Goal: Information Seeking & Learning: Learn about a topic

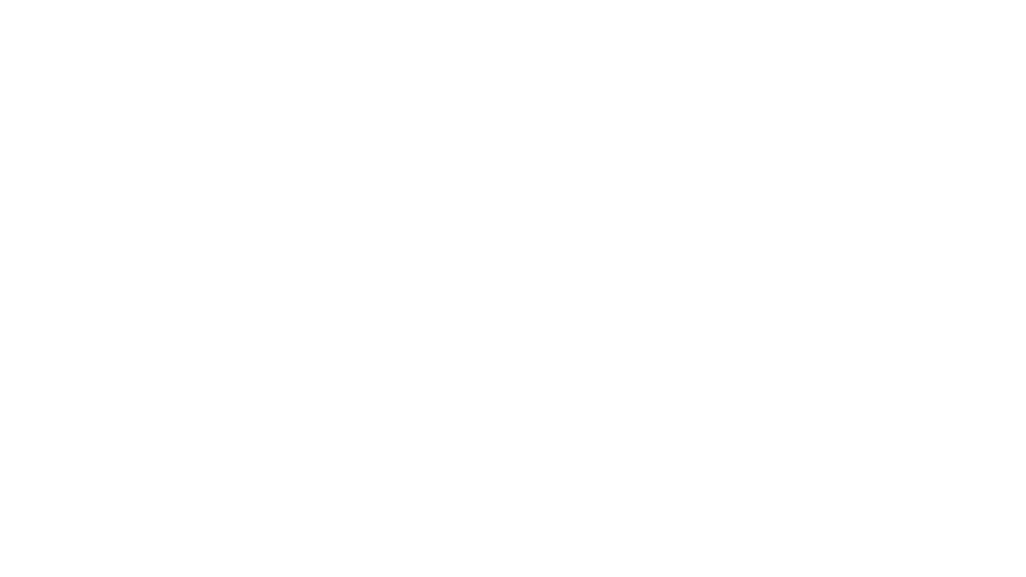
click at [670, 167] on div at bounding box center [513, 288] width 1026 height 577
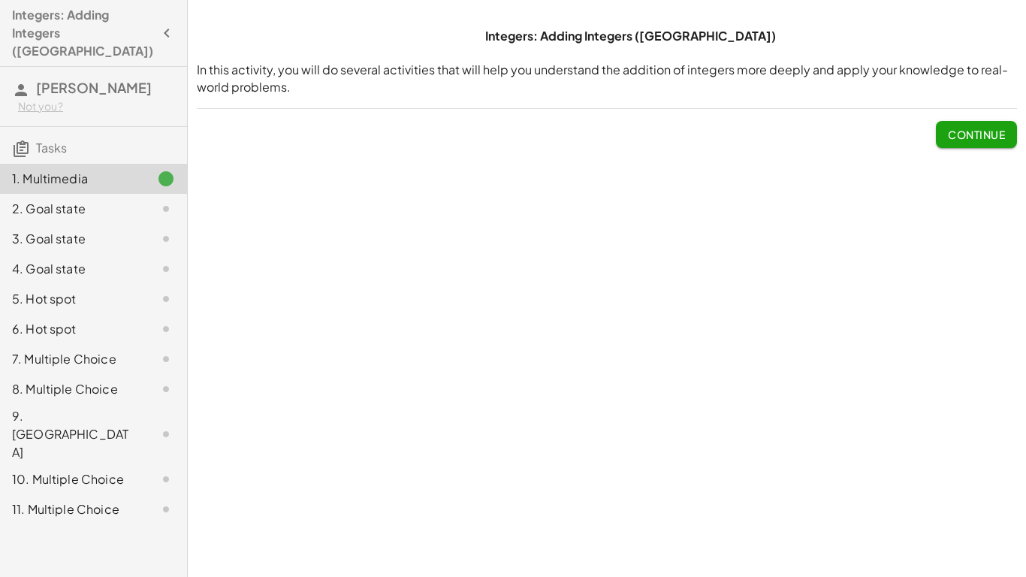
click at [670, 167] on div "Integers: Adding Integers ([GEOGRAPHIC_DATA]) In this activity, you will do sev…" at bounding box center [607, 288] width 838 height 577
click at [967, 139] on span "Continue" at bounding box center [976, 135] width 57 height 14
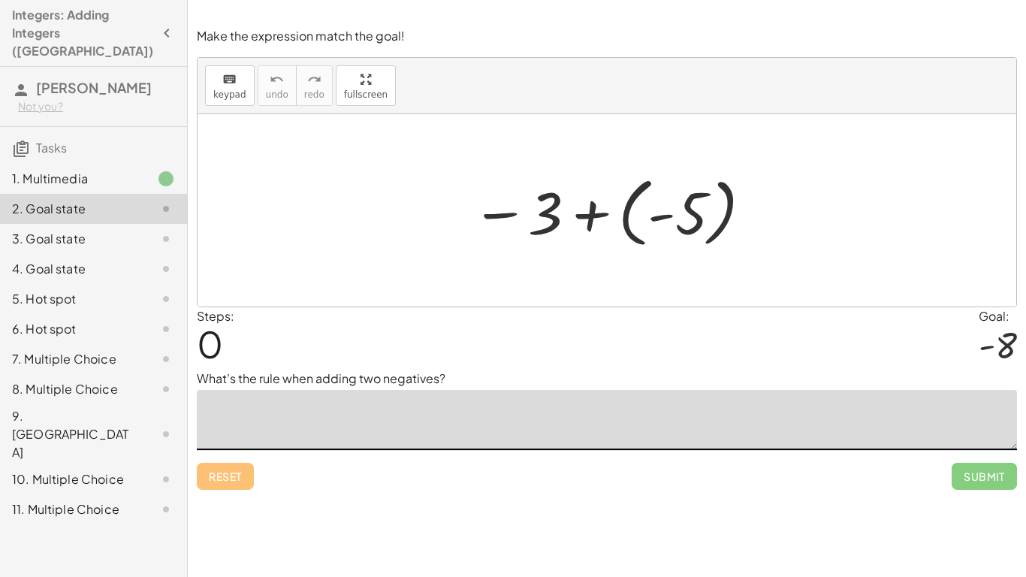
click at [770, 411] on textarea at bounding box center [607, 420] width 820 height 60
type textarea "*"
click at [583, 331] on div "Steps: 0 Goal: - 8" at bounding box center [607, 338] width 820 height 62
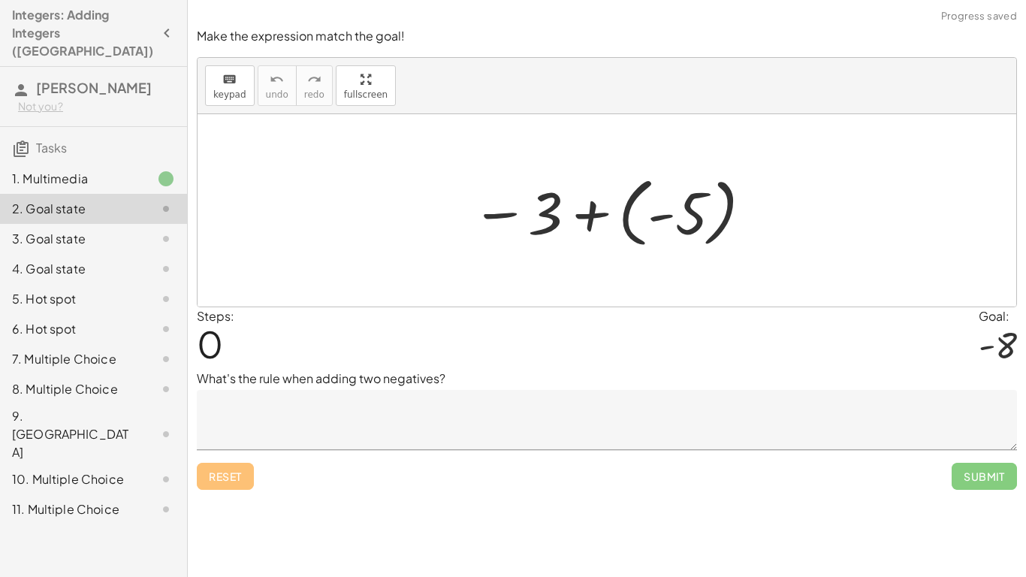
click at [651, 231] on div at bounding box center [612, 210] width 297 height 83
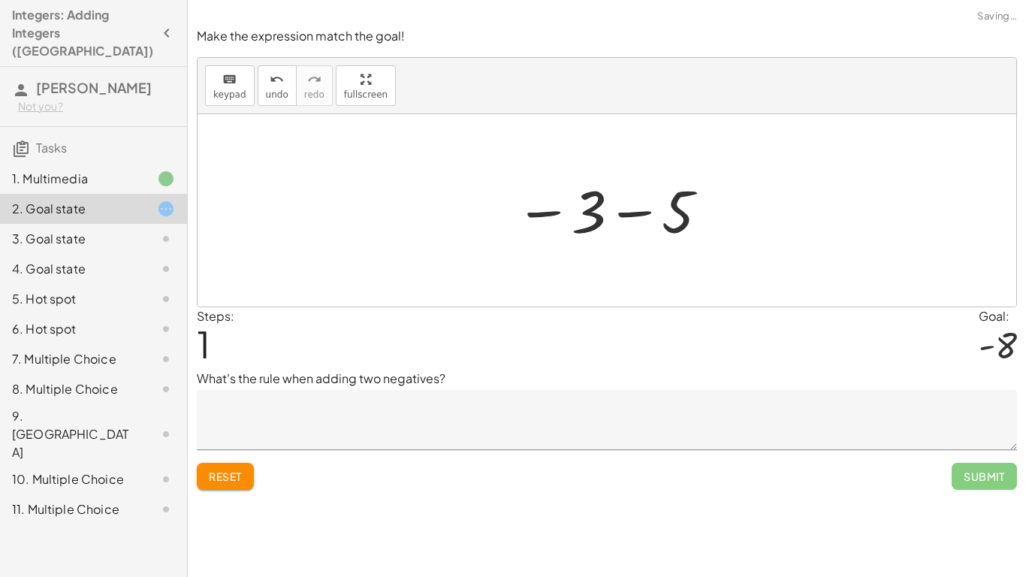
click at [662, 211] on div at bounding box center [613, 210] width 210 height 74
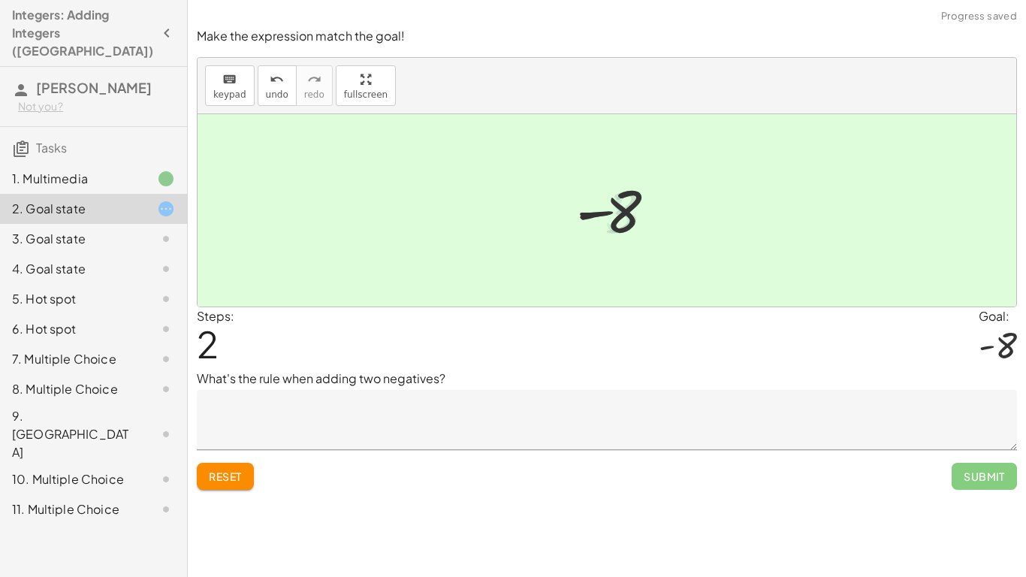
click at [663, 210] on div at bounding box center [622, 210] width 105 height 74
click at [680, 418] on textarea at bounding box center [607, 420] width 820 height 60
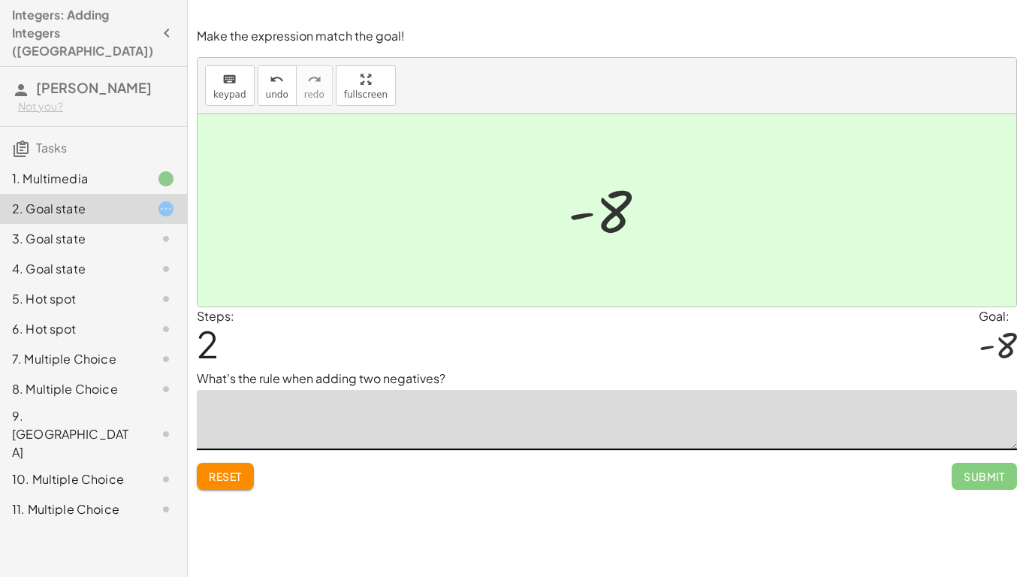
type textarea "*"
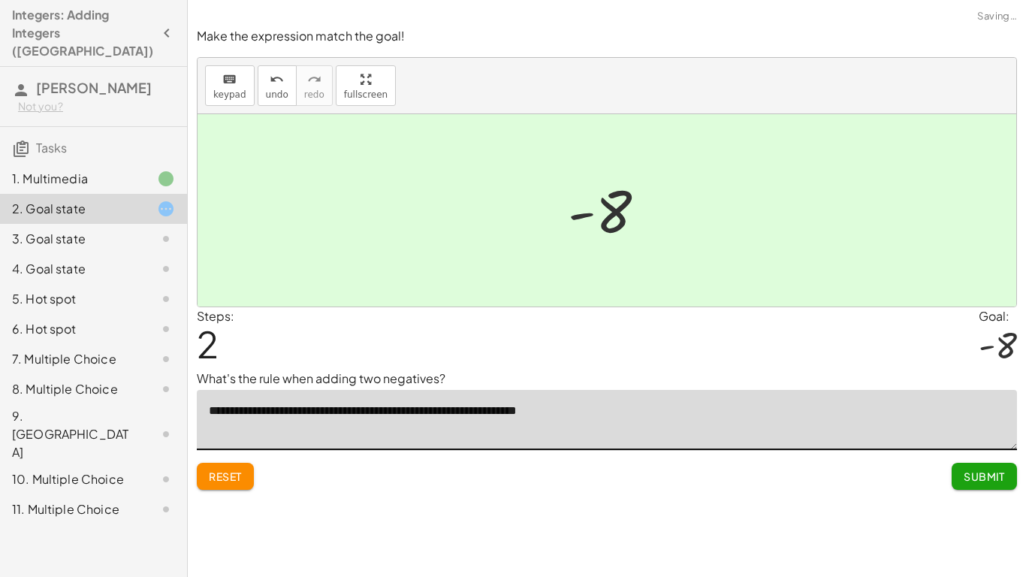
type textarea "**********"
click at [987, 480] on span "Submit" at bounding box center [983, 476] width 41 height 14
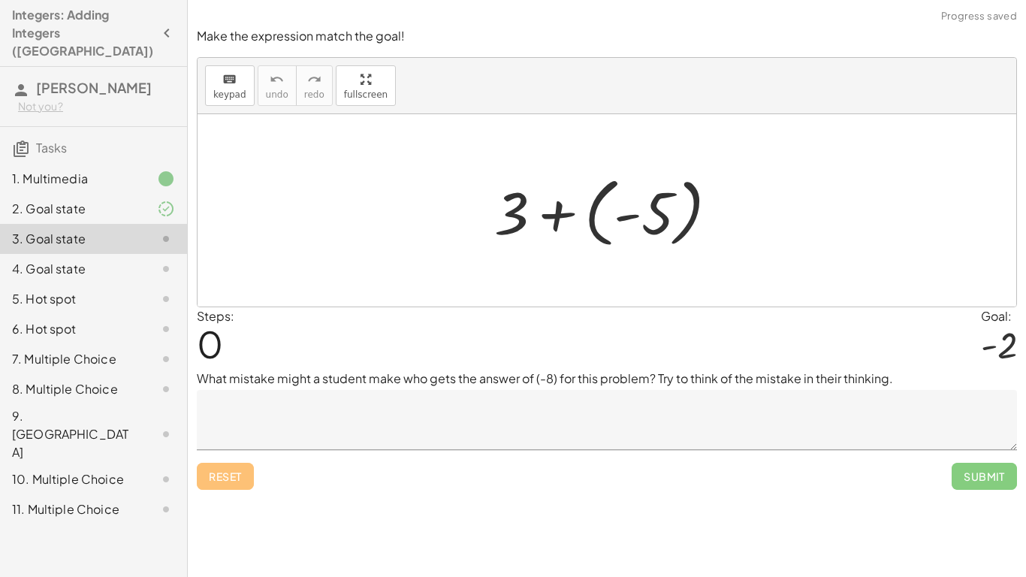
click at [0, 0] on div "Make the expression match the goal! keyboard keypad undo undo redo redo fullscr…" at bounding box center [0, 0] width 0 height 0
click at [574, 220] on div at bounding box center [612, 210] width 251 height 83
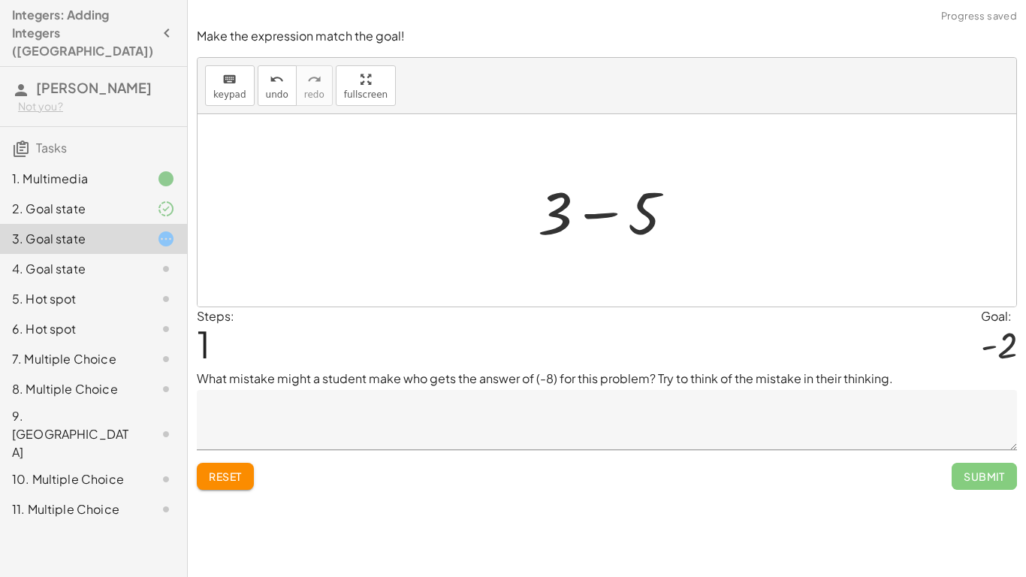
click at [580, 251] on div "+ 3 + ( - 5 ) + 3 5 −" at bounding box center [606, 210] width 182 height 85
click at [597, 216] on div at bounding box center [612, 210] width 164 height 77
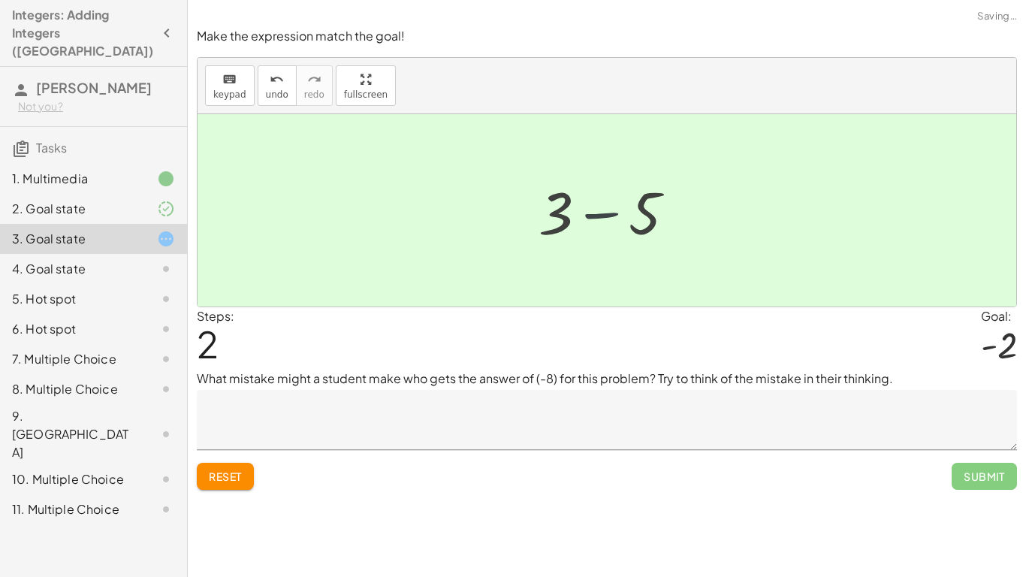
click at [597, 216] on div at bounding box center [613, 210] width 102 height 74
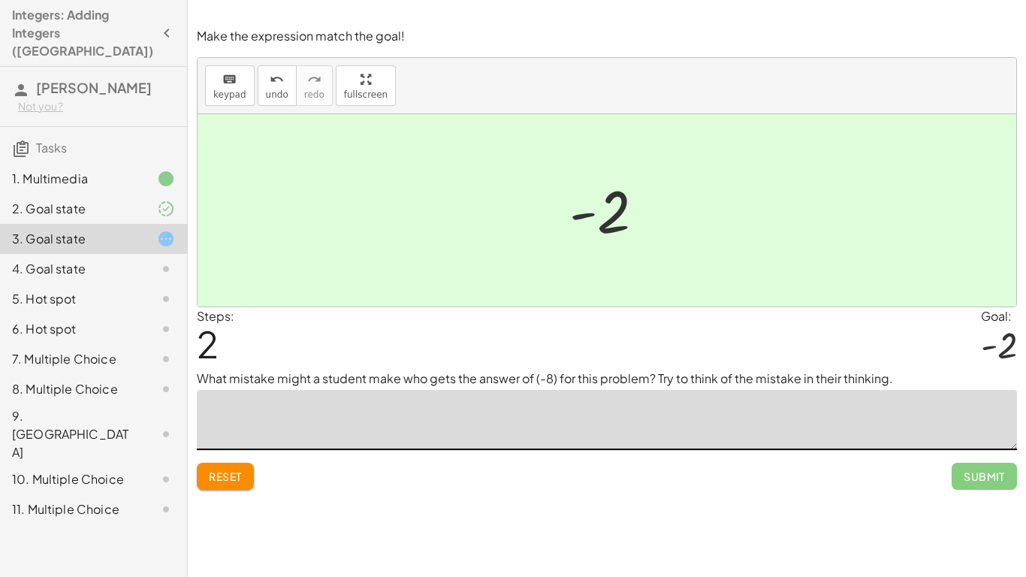
click at [582, 405] on textarea at bounding box center [607, 420] width 820 height 60
click at [387, 206] on div at bounding box center [606, 210] width 818 height 192
click at [459, 441] on textarea at bounding box center [607, 420] width 820 height 60
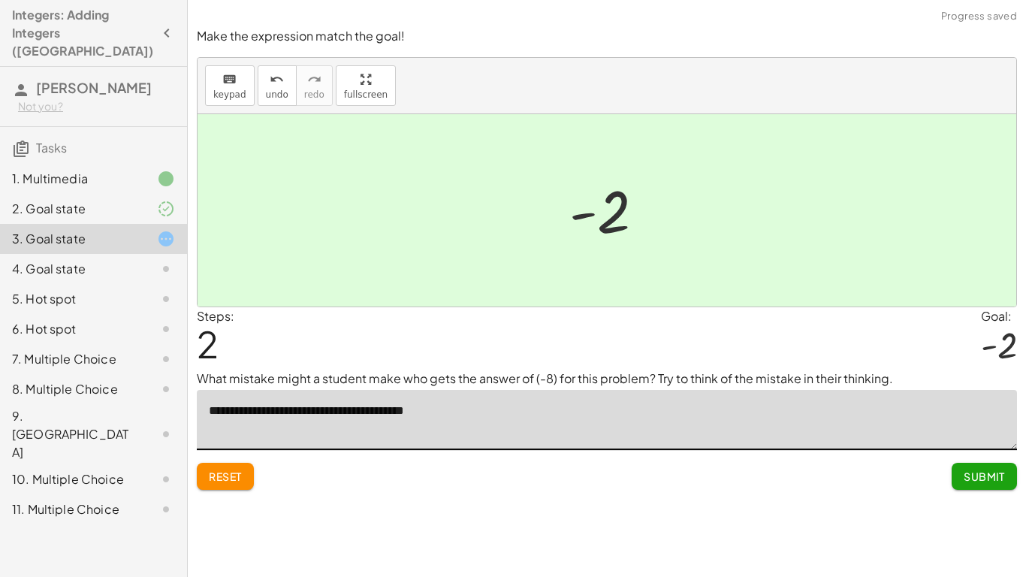
type textarea "**********"
click at [1005, 481] on button "Submit" at bounding box center [983, 476] width 65 height 27
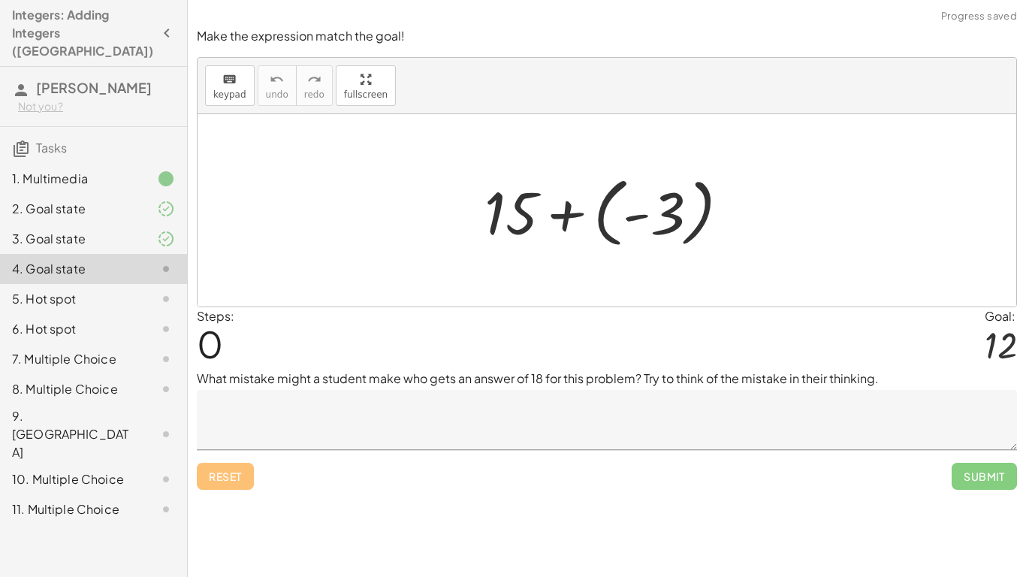
click at [544, 211] on div at bounding box center [613, 210] width 272 height 83
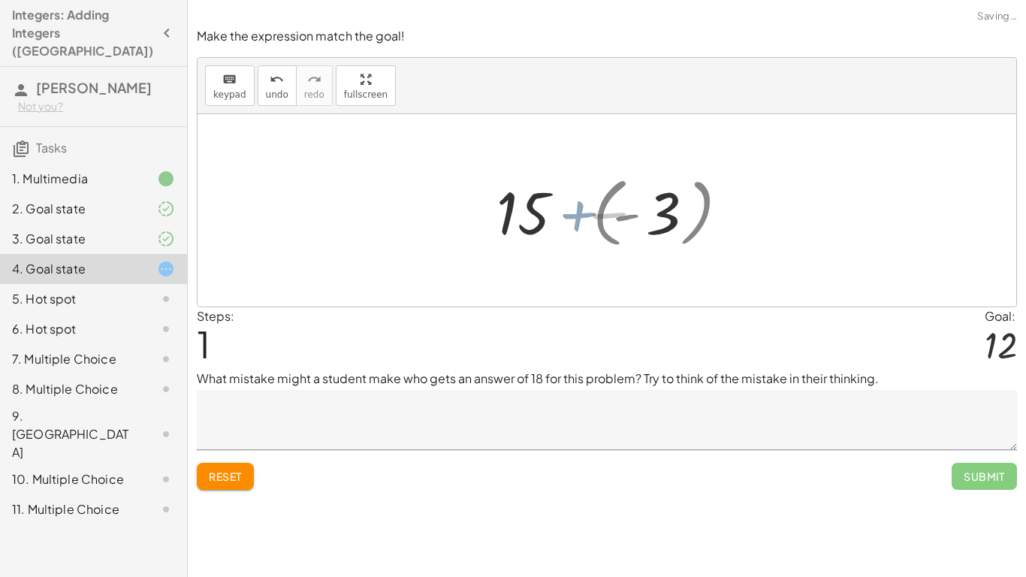
click at [566, 216] on div at bounding box center [612, 210] width 185 height 77
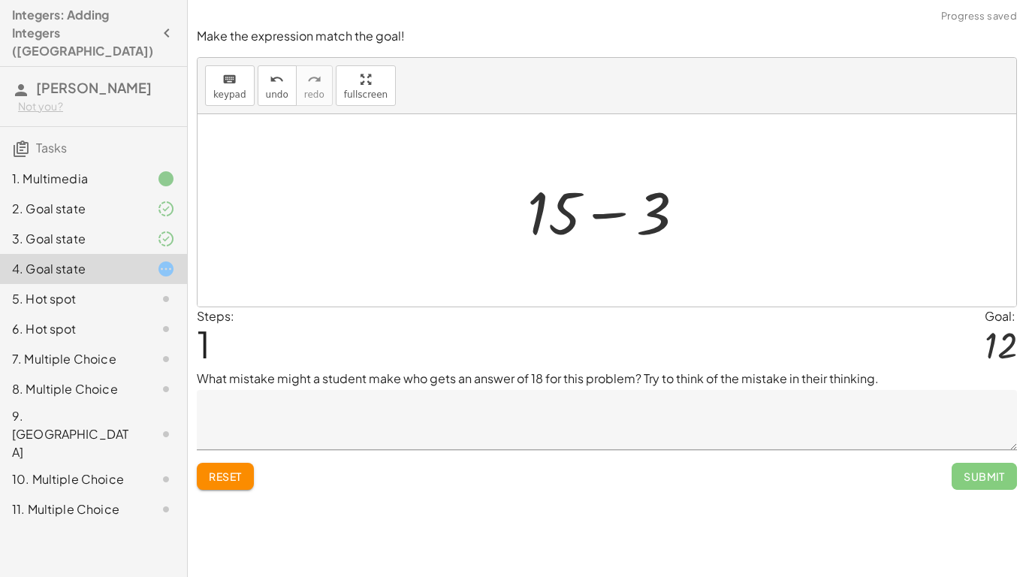
click at [589, 214] on div at bounding box center [612, 210] width 185 height 77
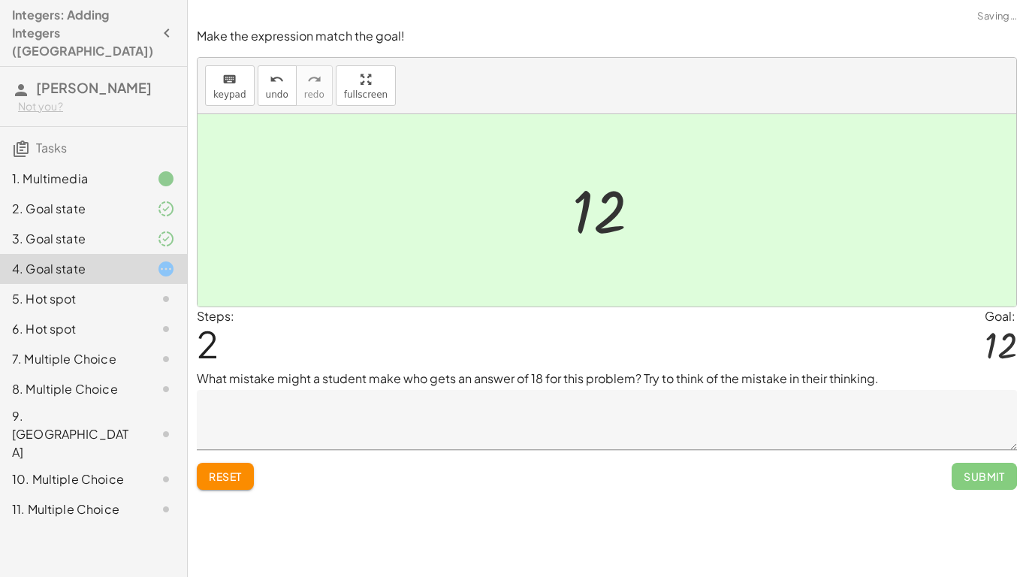
click at [461, 408] on textarea at bounding box center [607, 420] width 820 height 60
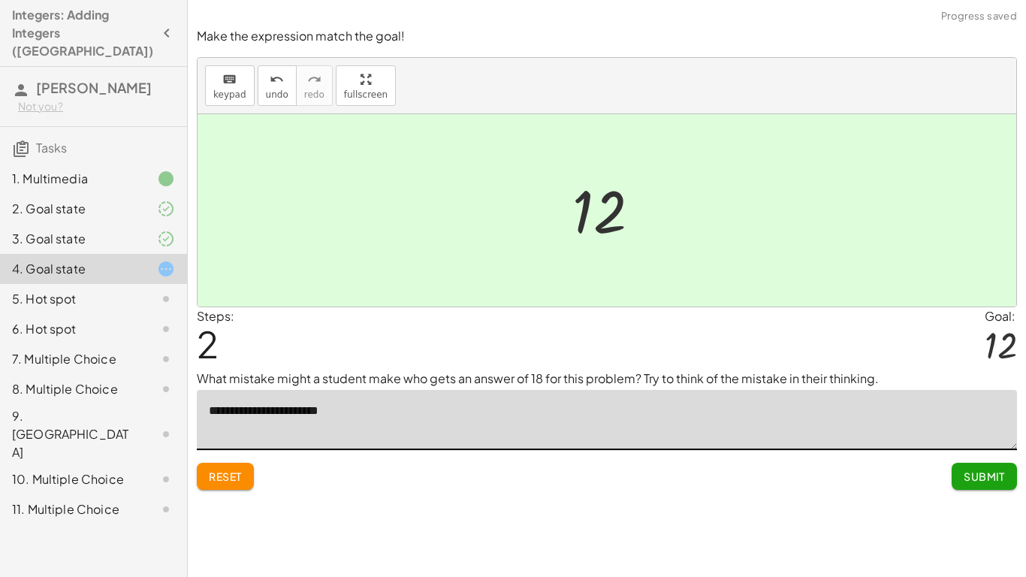
type textarea "**********"
click at [1002, 483] on button "Submit" at bounding box center [983, 476] width 65 height 27
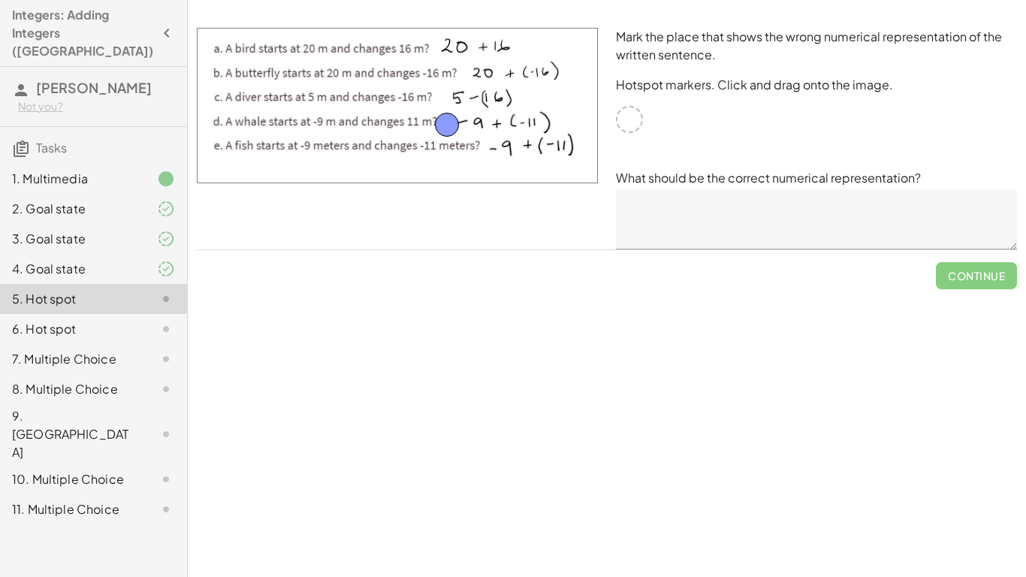
drag, startPoint x: 627, startPoint y: 121, endPoint x: 446, endPoint y: 126, distance: 181.0
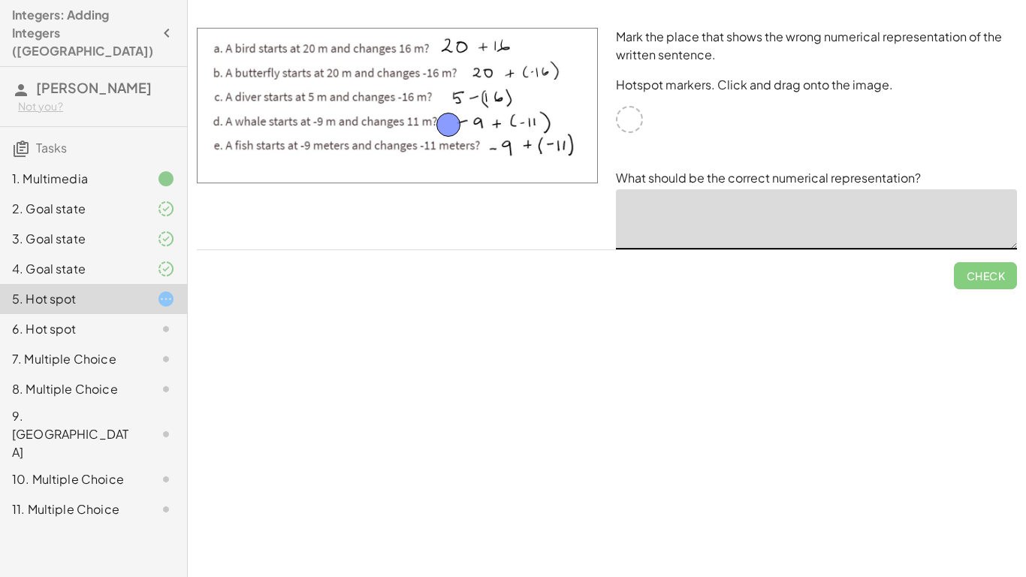
click at [959, 219] on textarea at bounding box center [816, 219] width 401 height 60
type textarea "*******"
click at [987, 264] on button "Check" at bounding box center [985, 275] width 63 height 27
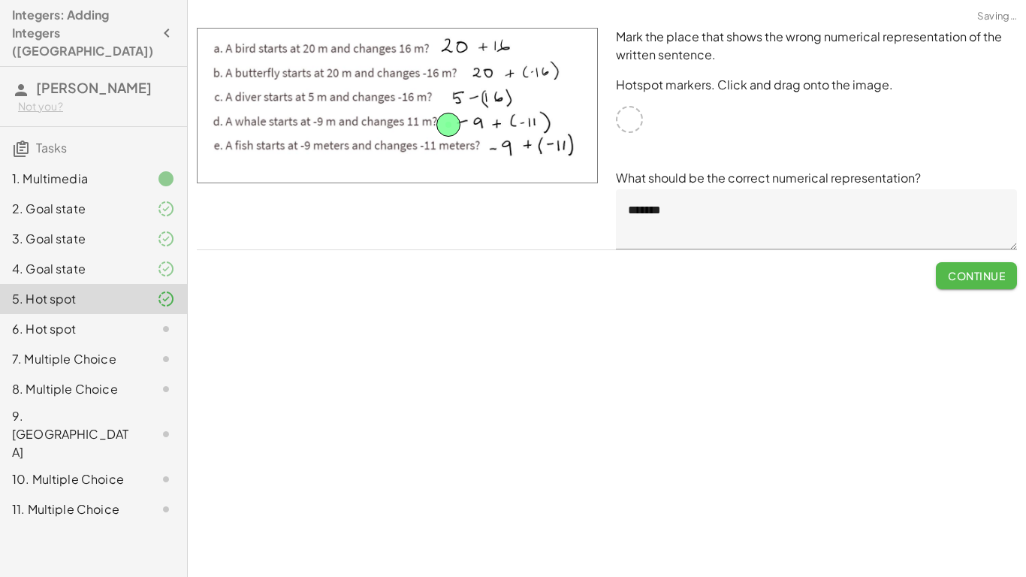
click at [985, 269] on span "Continue" at bounding box center [976, 276] width 57 height 14
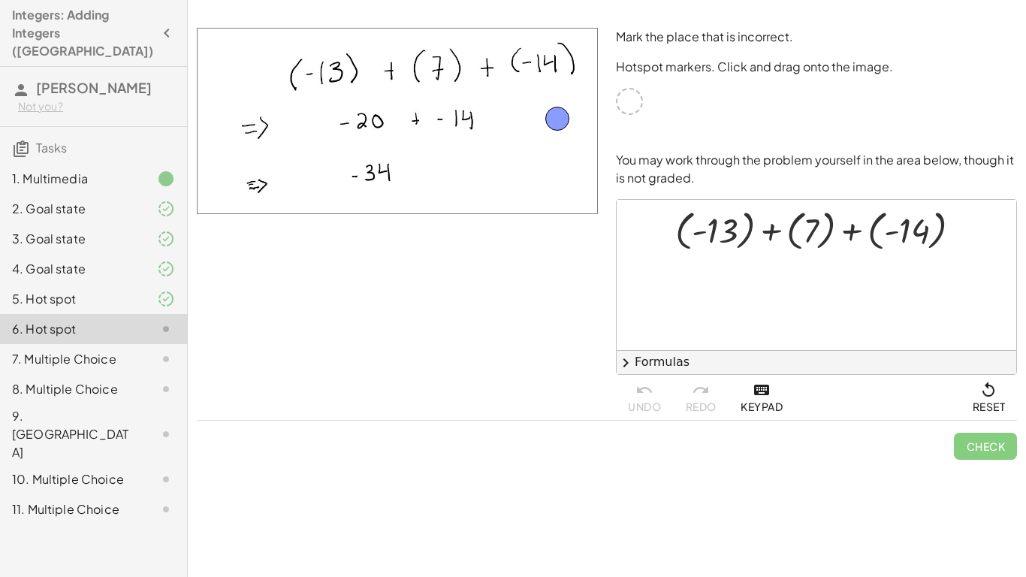
drag, startPoint x: 628, startPoint y: 97, endPoint x: 553, endPoint y: 113, distance: 76.1
drag, startPoint x: 555, startPoint y: 113, endPoint x: 437, endPoint y: 119, distance: 118.0
click at [809, 259] on icon at bounding box center [811, 267] width 16 height 16
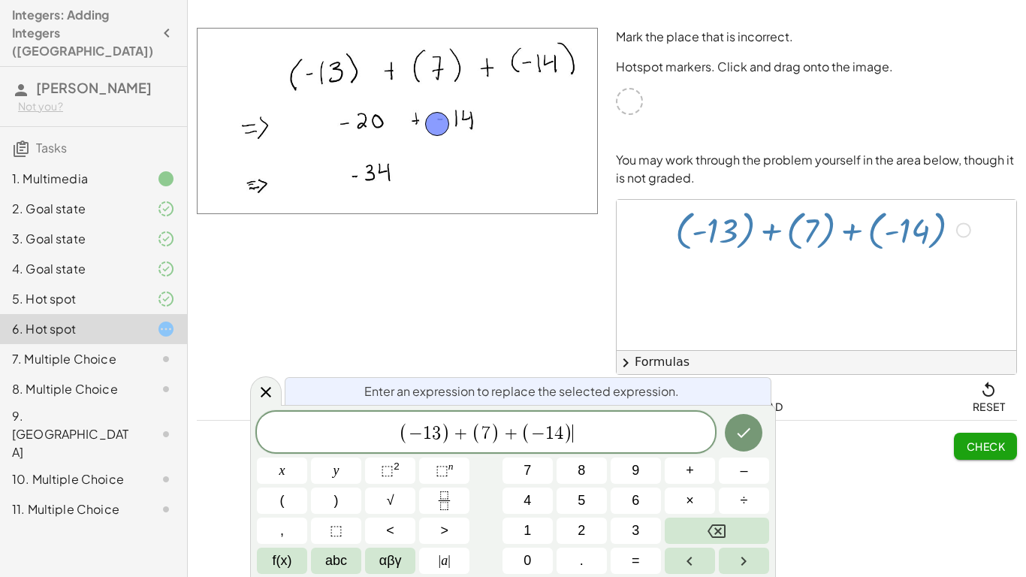
click at [691, 436] on span "( − 1 3 ) + ( 7 ) + ( − 1 4 ) ​" at bounding box center [486, 432] width 458 height 25
click at [0, 0] on div "Mark the place that is incorrect. Hotspot markers. Click and drag onto the imag…" at bounding box center [0, 0] width 0 height 0
click at [261, 390] on icon at bounding box center [266, 392] width 18 height 18
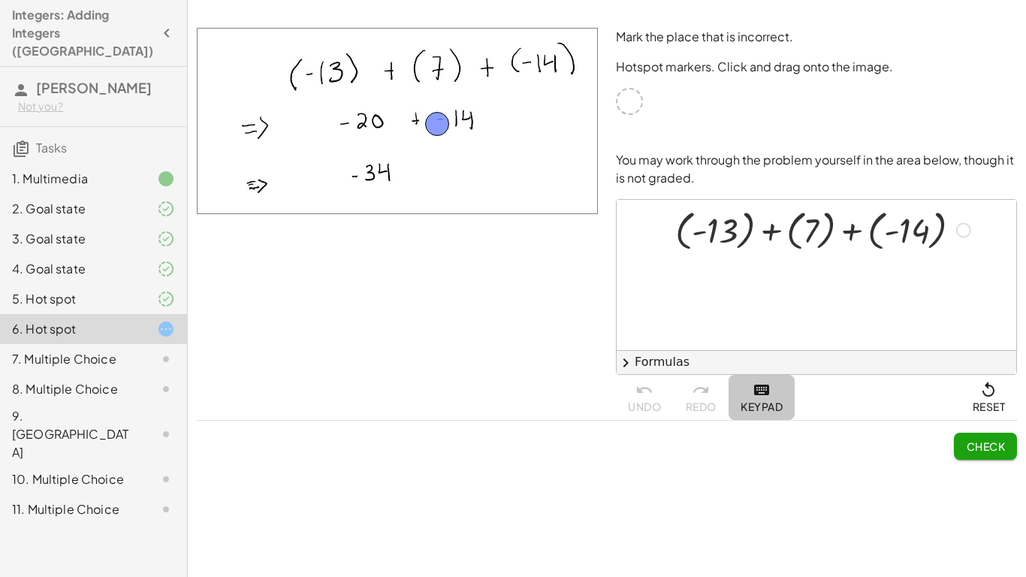
click at [776, 399] on span "Keypad" at bounding box center [761, 397] width 42 height 32
click at [776, 396] on span "Keypad Select a term." at bounding box center [781, 397] width 83 height 45
click at [816, 266] on icon at bounding box center [811, 267] width 16 height 16
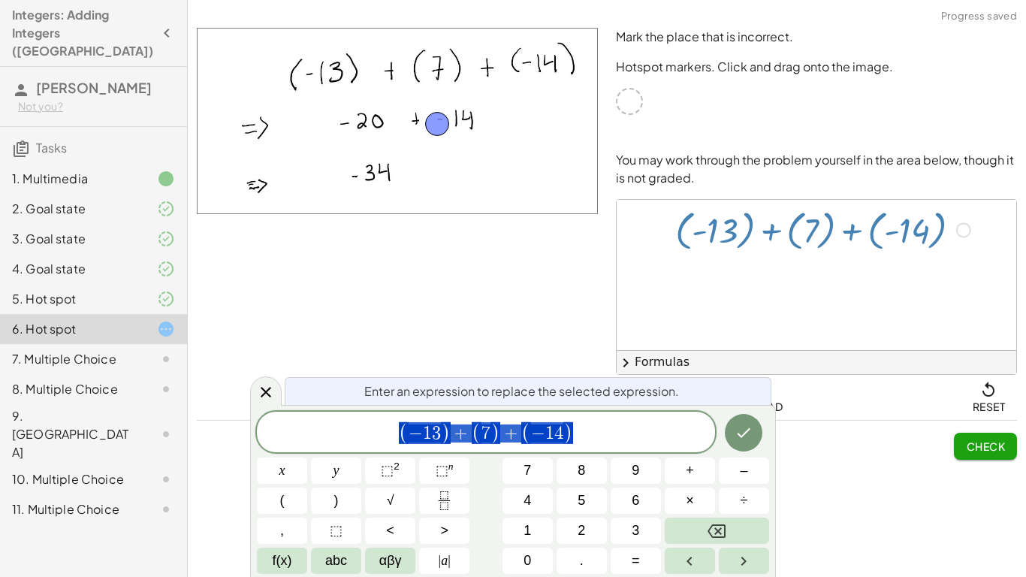
click at [966, 228] on div at bounding box center [963, 229] width 15 height 15
click at [930, 281] on div at bounding box center [815, 275] width 399 height 150
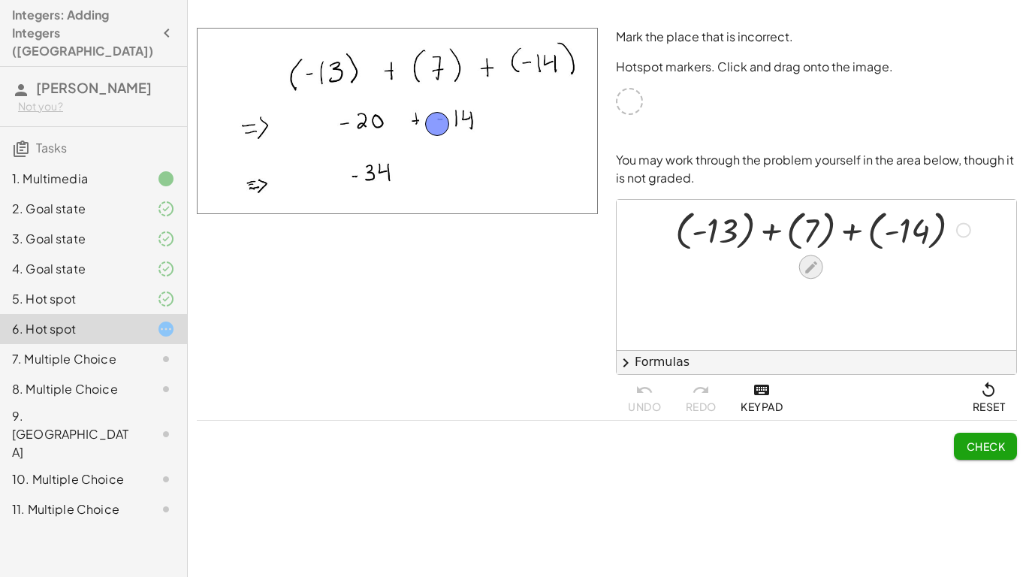
click at [815, 273] on icon at bounding box center [811, 267] width 16 height 16
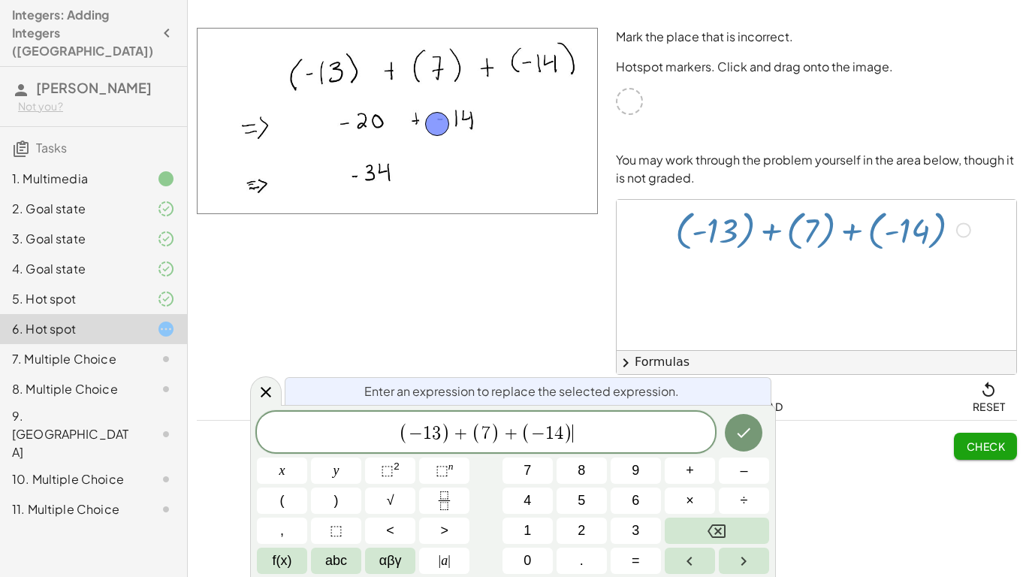
click at [682, 429] on span "( − 1 3 ) + ( 7 ) + ( − 1 4 ) ​" at bounding box center [486, 432] width 458 height 25
click at [651, 557] on button "=" at bounding box center [635, 560] width 50 height 26
click at [484, 422] on span ")" at bounding box center [485, 433] width 10 height 22
click at [629, 439] on span "( − 1 3 ) + 7 + ( − 1 4 ) = ​" at bounding box center [486, 432] width 458 height 25
click at [739, 462] on button "–" at bounding box center [744, 470] width 50 height 26
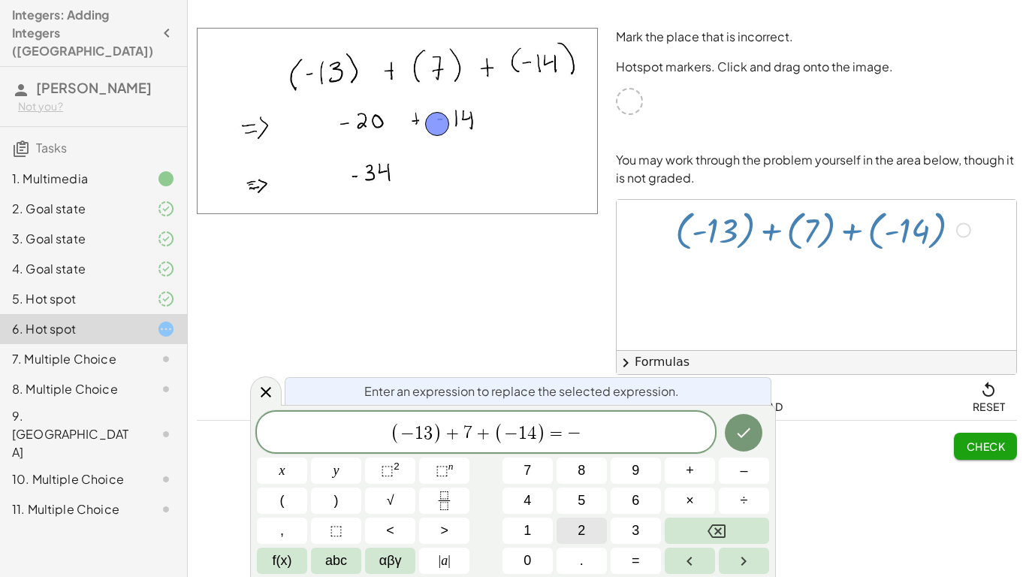
click at [565, 532] on button "2" at bounding box center [581, 530] width 50 height 26
click at [516, 555] on button "0" at bounding box center [527, 560] width 50 height 26
click at [742, 434] on icon "Done" at bounding box center [743, 432] width 18 height 18
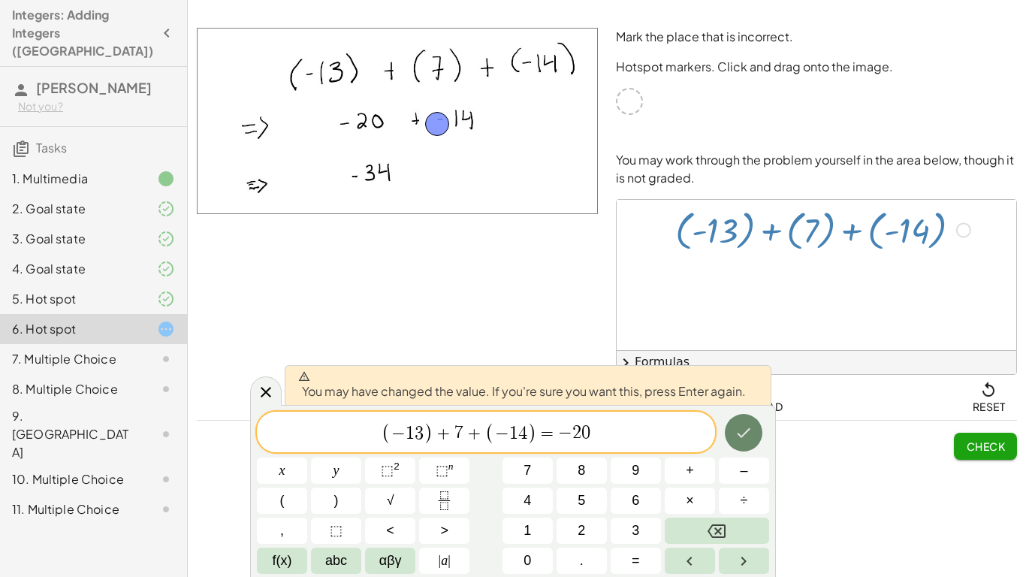
click at [748, 436] on icon "Done" at bounding box center [743, 432] width 18 height 18
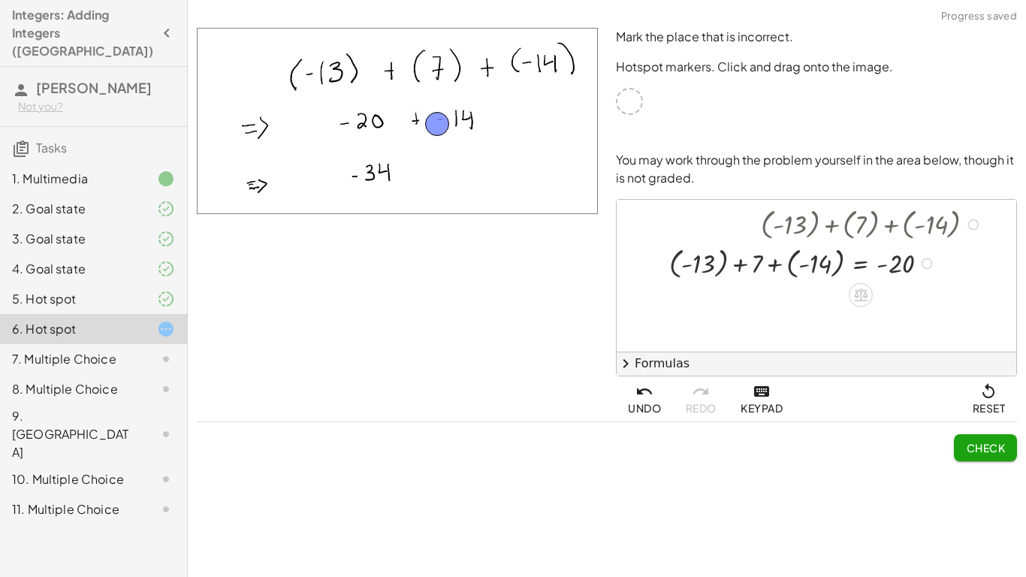
click at [972, 455] on button "Check" at bounding box center [985, 447] width 63 height 27
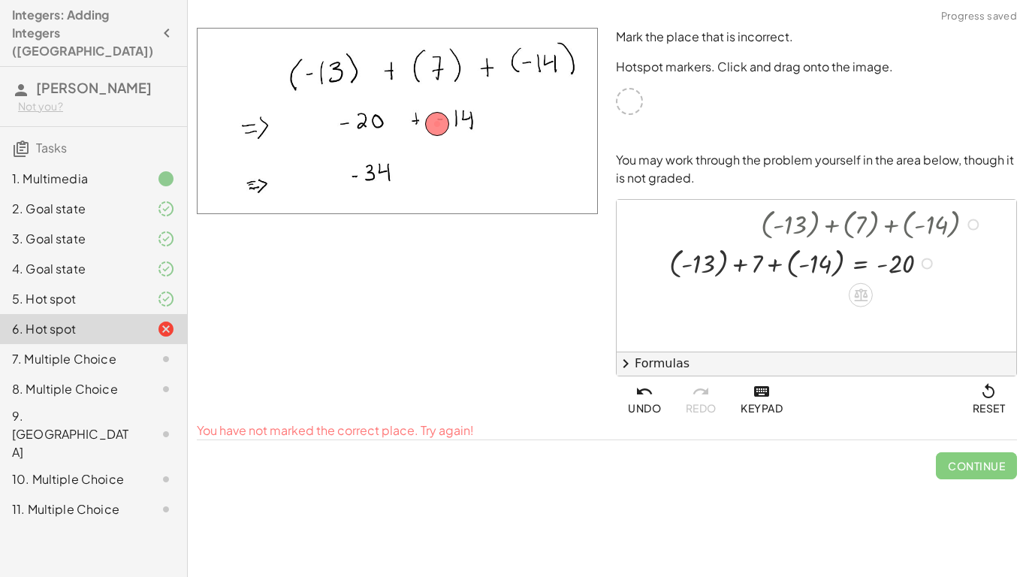
click at [972, 454] on span "Continue" at bounding box center [976, 459] width 81 height 39
click at [975, 463] on span "Continue" at bounding box center [976, 459] width 81 height 39
click at [877, 250] on div at bounding box center [828, 262] width 333 height 39
click at [866, 287] on icon at bounding box center [860, 295] width 16 height 16
click at [899, 298] on div "÷" at bounding box center [891, 295] width 24 height 24
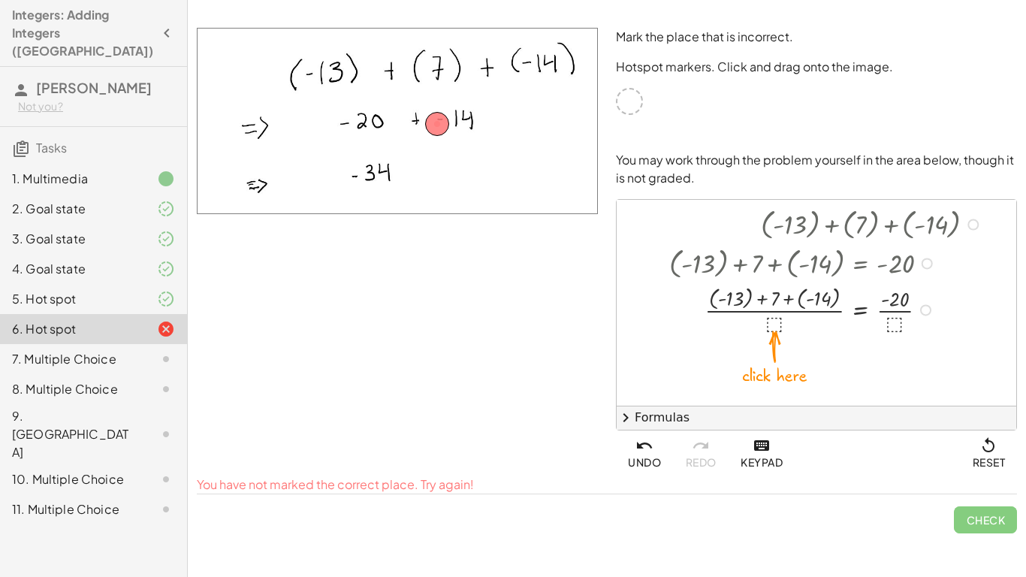
click at [773, 321] on div at bounding box center [828, 309] width 333 height 54
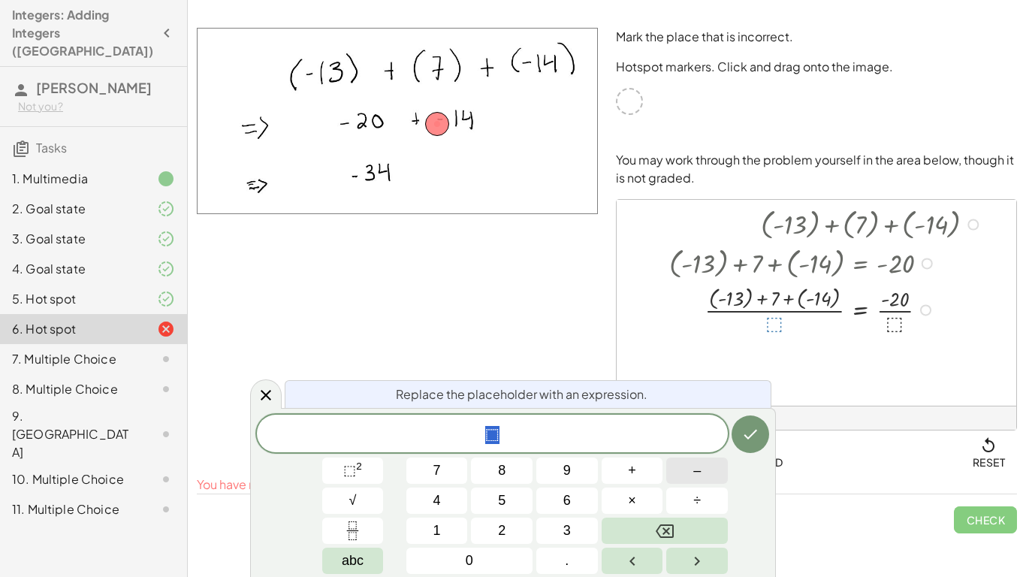
click at [695, 472] on span "–" at bounding box center [697, 470] width 8 height 20
click at [414, 524] on button "1" at bounding box center [437, 530] width 62 height 26
click at [539, 525] on button "3" at bounding box center [567, 530] width 62 height 26
click at [624, 474] on button "+" at bounding box center [632, 470] width 62 height 26
click at [448, 477] on button "7" at bounding box center [437, 470] width 62 height 26
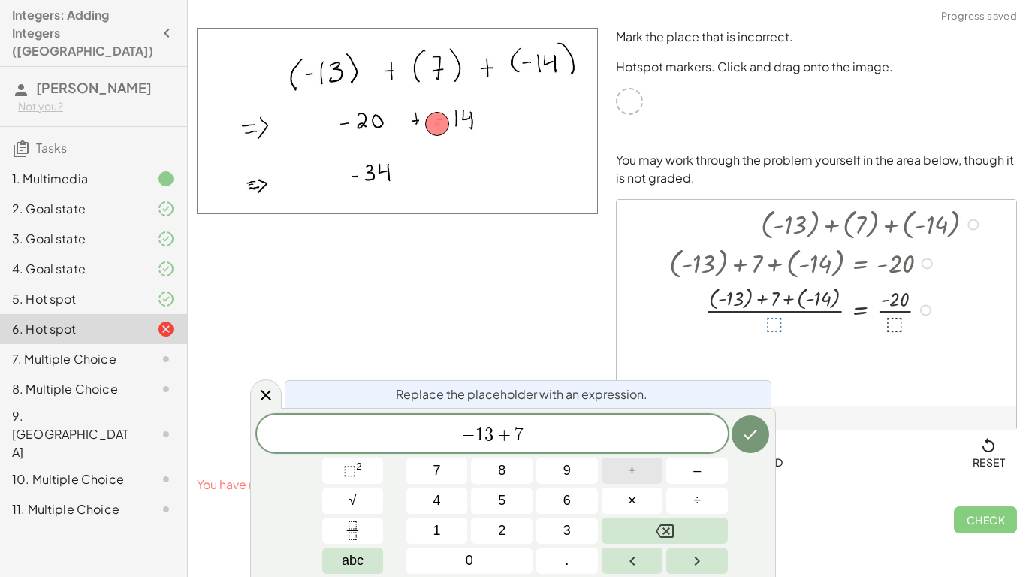
click at [613, 466] on button "+" at bounding box center [632, 470] width 62 height 26
click at [679, 473] on button "–" at bounding box center [697, 470] width 62 height 26
click at [434, 533] on span "1" at bounding box center [437, 530] width 8 height 20
click at [423, 495] on button "4" at bounding box center [437, 500] width 62 height 26
click at [750, 438] on icon "Done" at bounding box center [750, 434] width 18 height 18
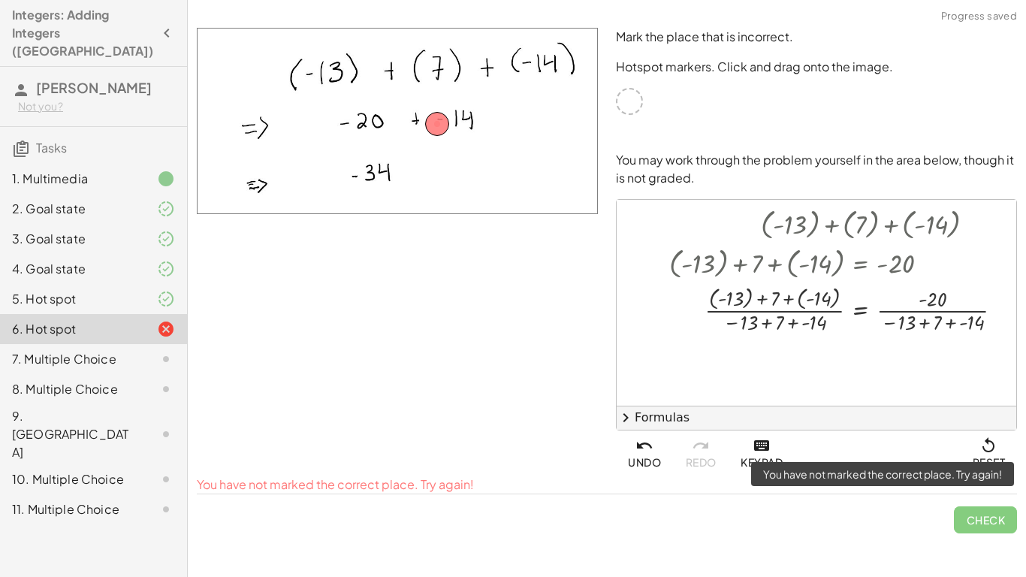
click at [960, 521] on span "Check" at bounding box center [985, 513] width 63 height 39
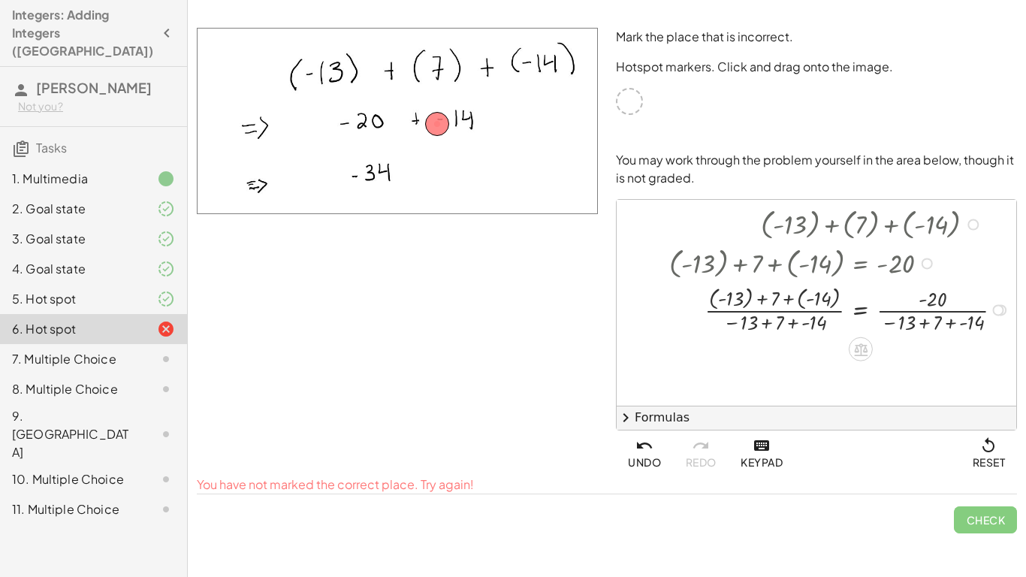
click at [918, 323] on div at bounding box center [842, 309] width 360 height 54
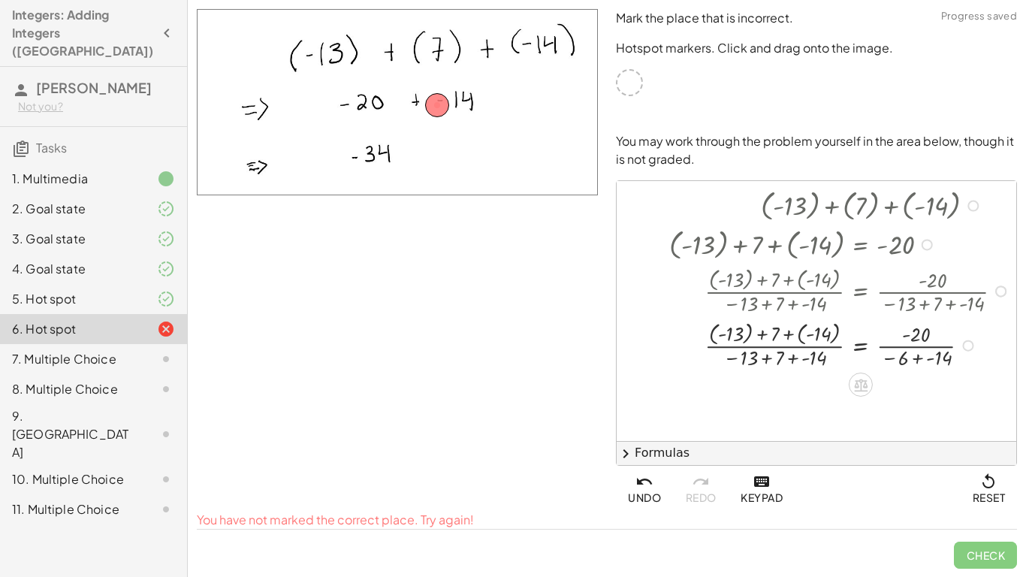
click at [927, 360] on div at bounding box center [842, 344] width 360 height 54
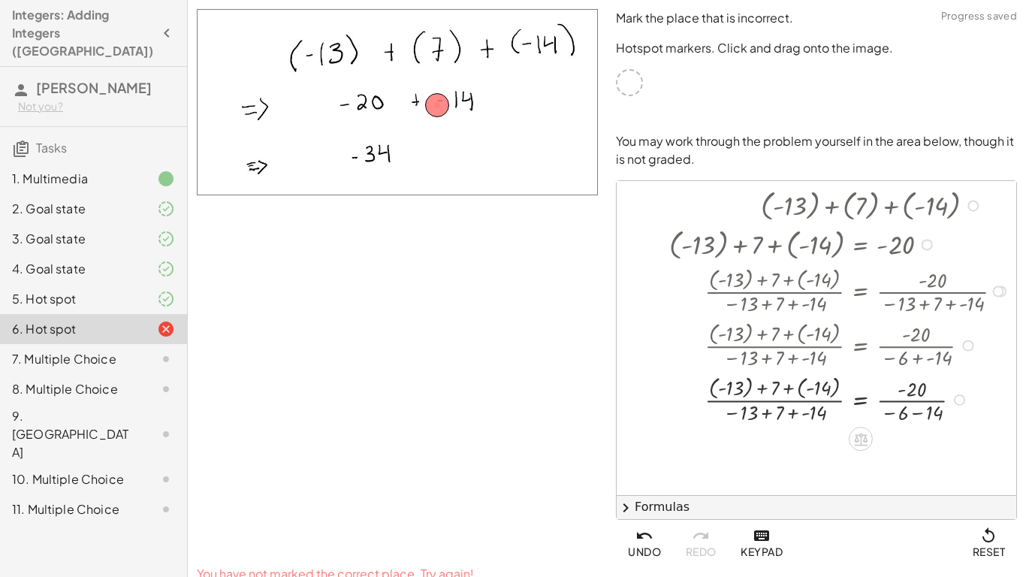
click at [919, 405] on div at bounding box center [842, 398] width 360 height 54
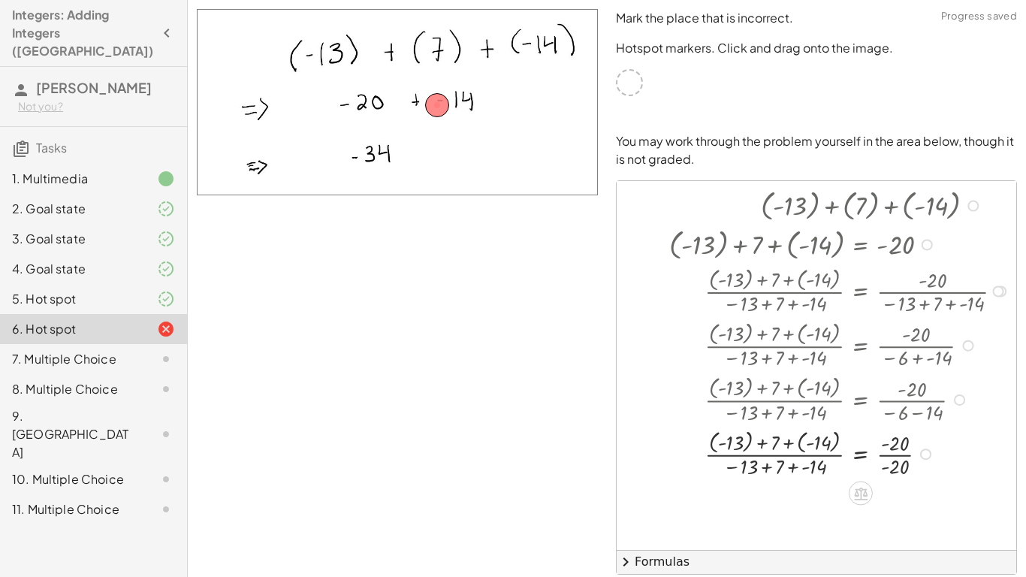
scroll to position [110, 0]
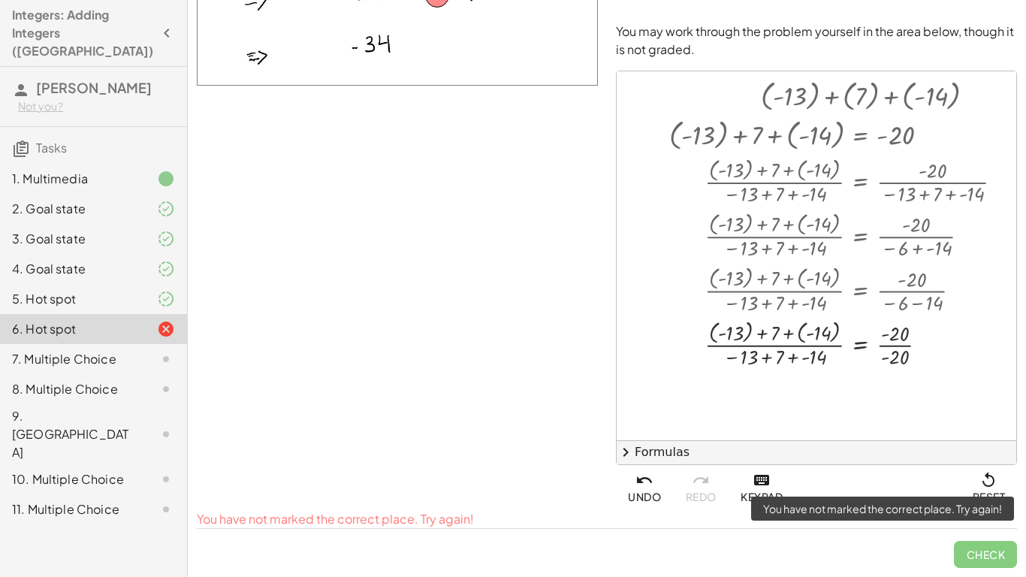
click at [975, 549] on span "Check" at bounding box center [985, 548] width 63 height 39
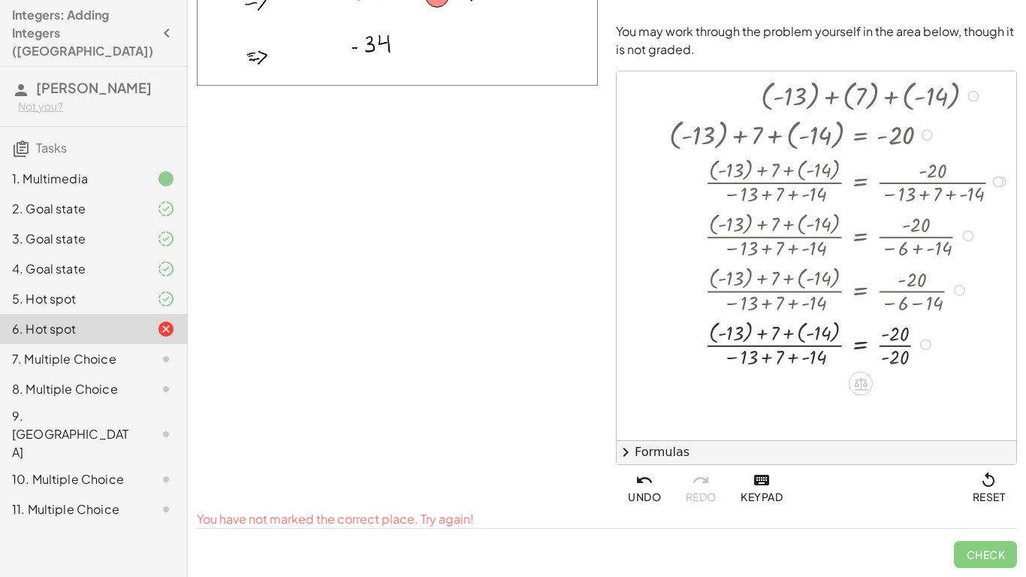
click at [763, 362] on div at bounding box center [842, 342] width 360 height 54
click at [860, 96] on div "+ ( - 13 ) + ( 7 ) + ( - 14 ) + ( - 13 ) + 7 + ( - 14 ) = - 20 · ( + ( - 13 ) +…" at bounding box center [860, 96] width 0 height 0
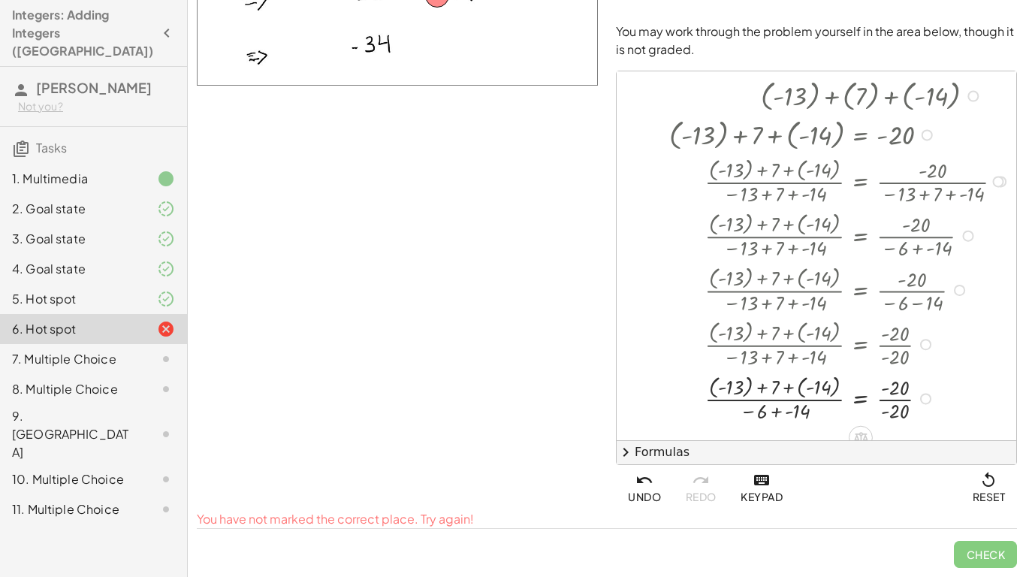
click at [787, 411] on div at bounding box center [842, 397] width 360 height 54
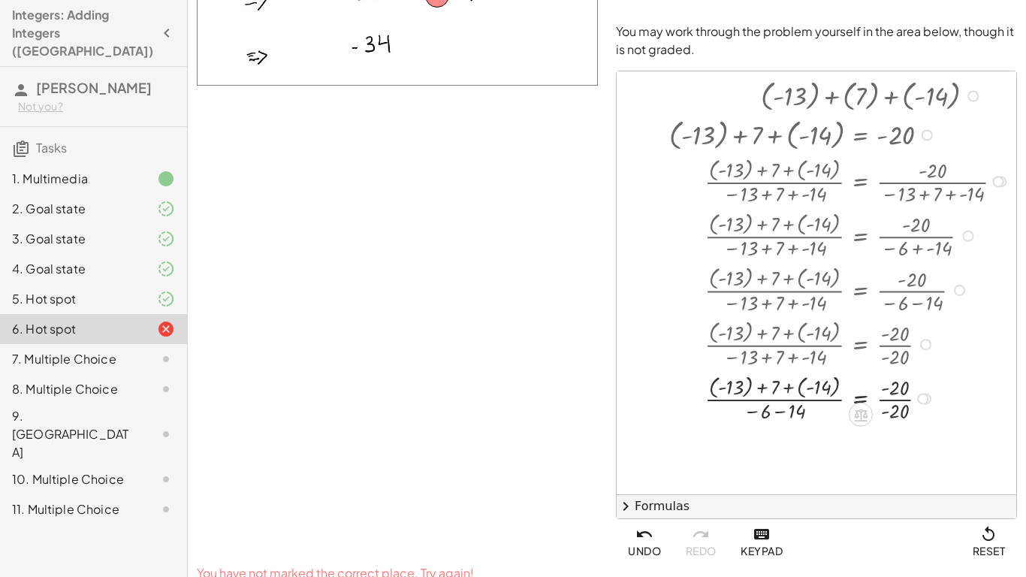
click at [771, 409] on div at bounding box center [842, 397] width 360 height 54
click at [782, 411] on div at bounding box center [842, 397] width 360 height 54
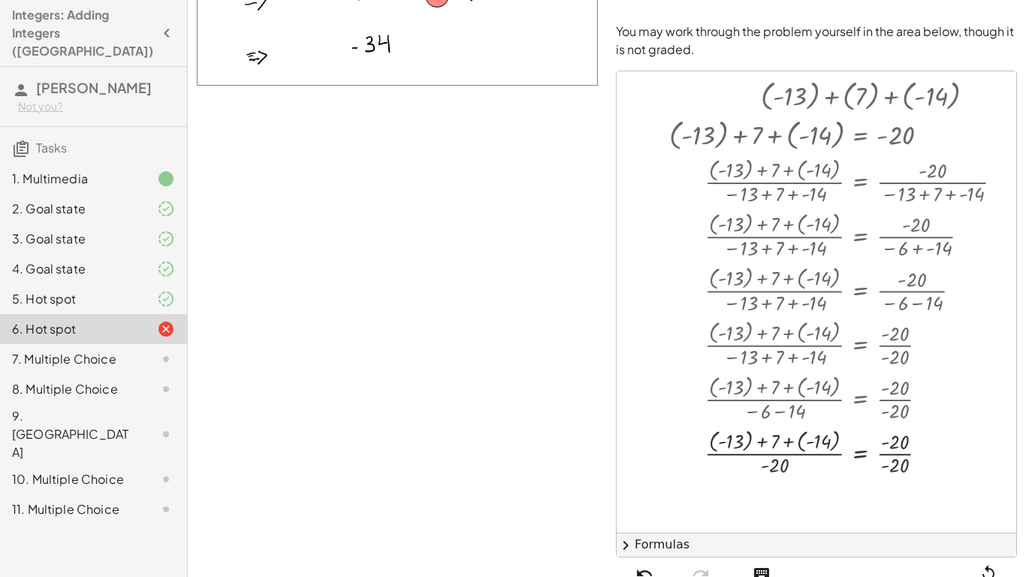
scroll to position [16, 0]
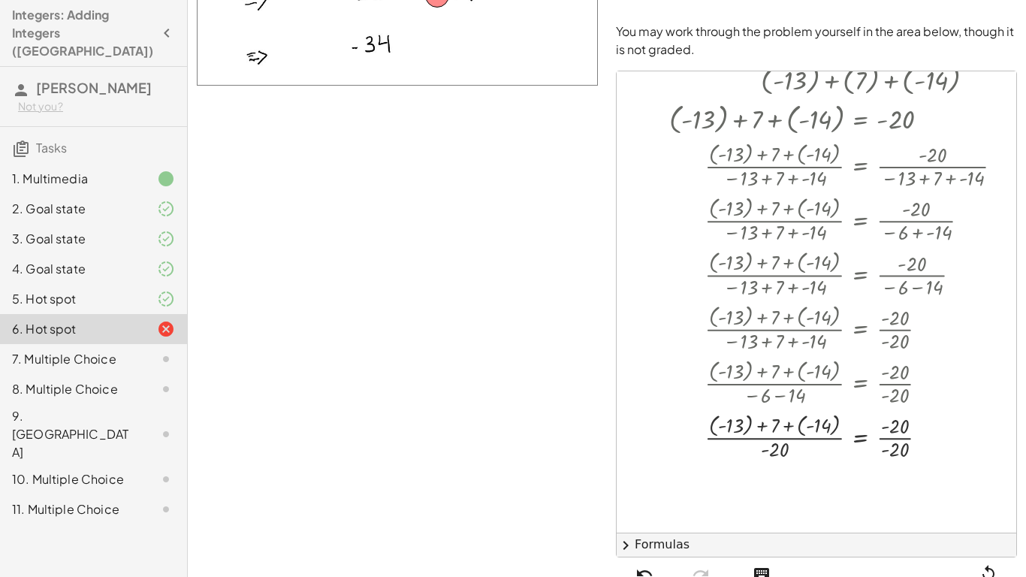
click at [162, 350] on icon at bounding box center [166, 359] width 18 height 18
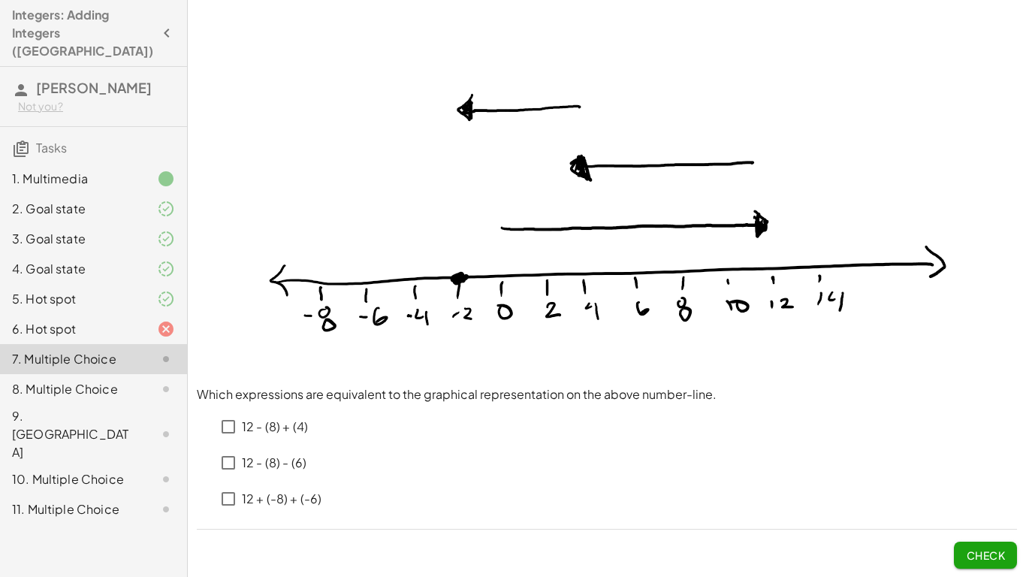
scroll to position [1, 0]
click at [292, 504] on p "12 + (-8) + (-6)" at bounding box center [282, 498] width 80 height 17
click at [975, 551] on span "Check" at bounding box center [985, 554] width 39 height 14
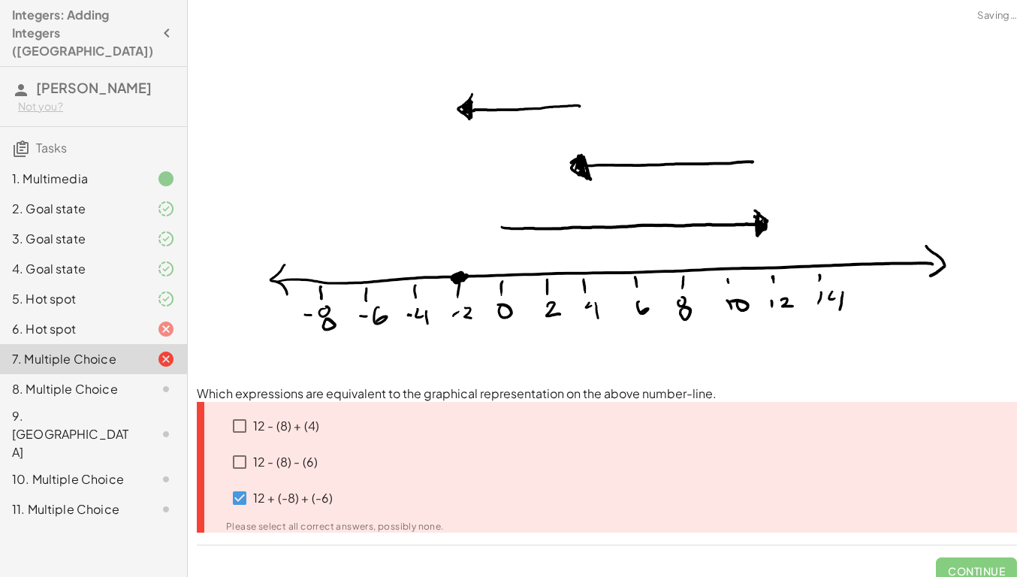
scroll to position [17, 0]
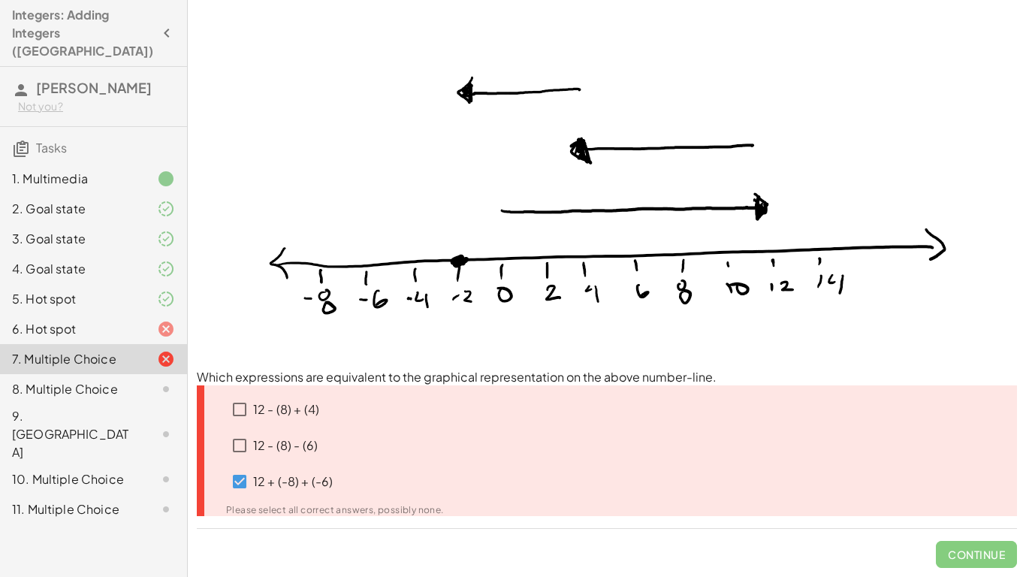
click at [301, 449] on p "12 - (8) - (6)" at bounding box center [285, 445] width 65 height 17
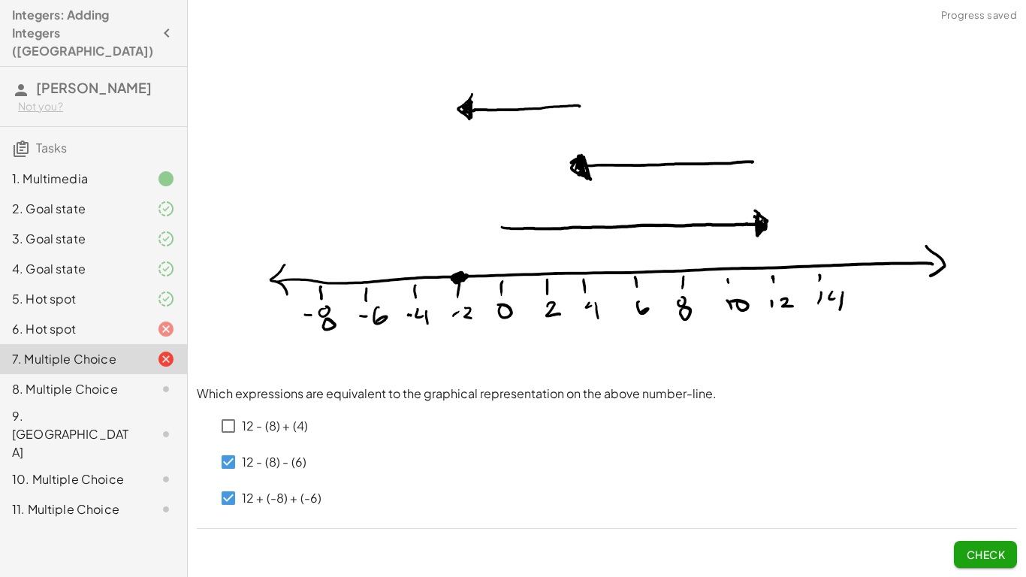
click at [300, 502] on p "12 + (-8) + (-6)" at bounding box center [282, 498] width 80 height 17
click at [637, 457] on div "12 - (8) + (4) 12 - (8) - (6) 12 + (-8) + (-6)" at bounding box center [607, 459] width 820 height 114
click at [985, 553] on span "Check" at bounding box center [985, 554] width 39 height 14
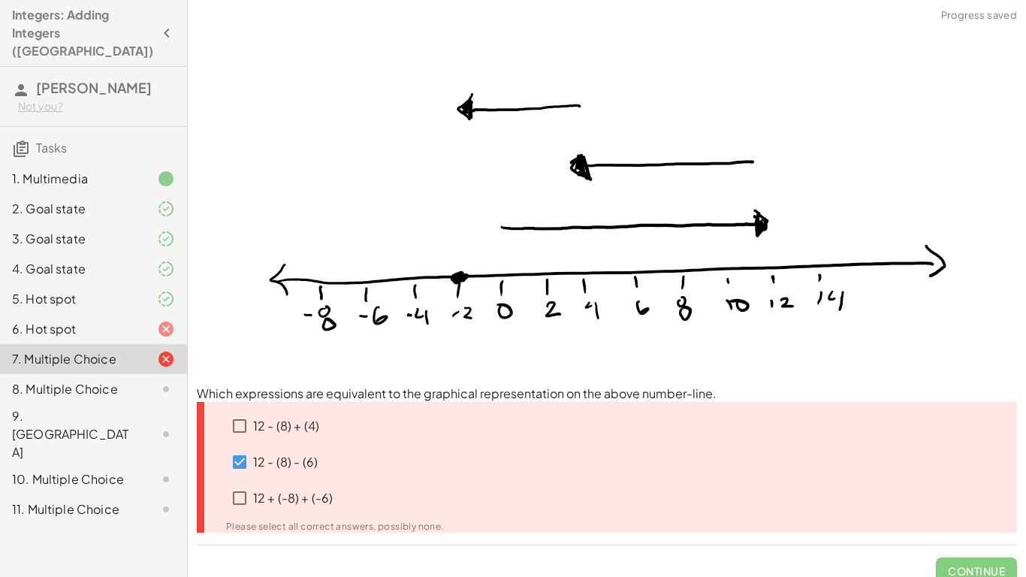
click at [288, 502] on p "12 + (-8) + (-6)" at bounding box center [293, 498] width 80 height 17
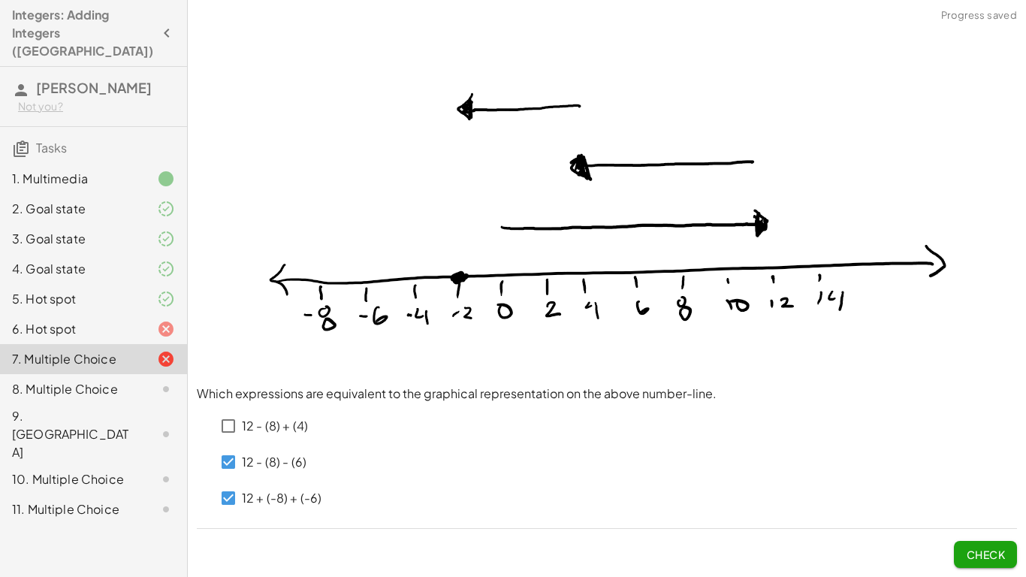
click at [1005, 553] on button "Check" at bounding box center [985, 554] width 63 height 27
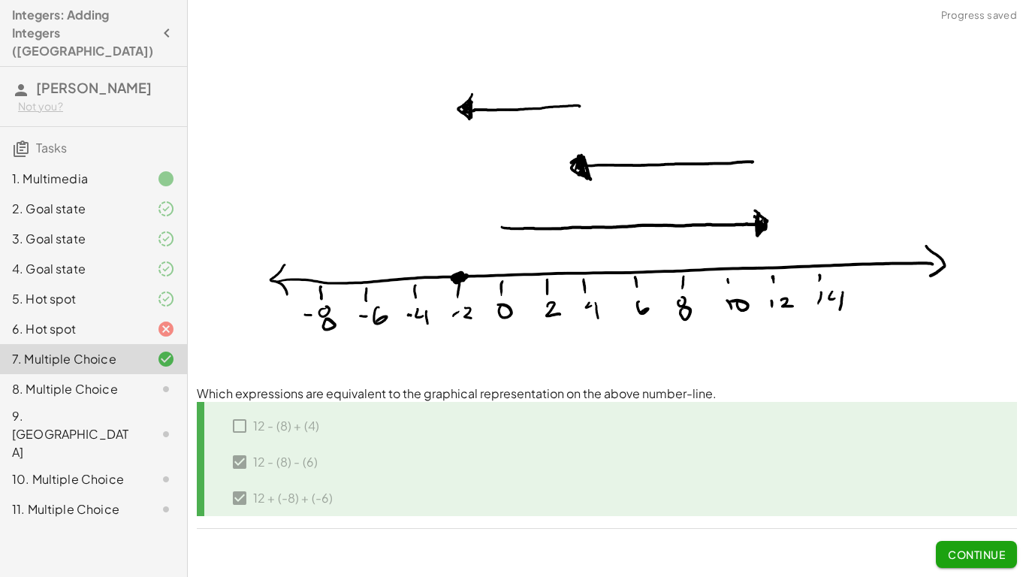
click at [136, 380] on div at bounding box center [154, 389] width 42 height 18
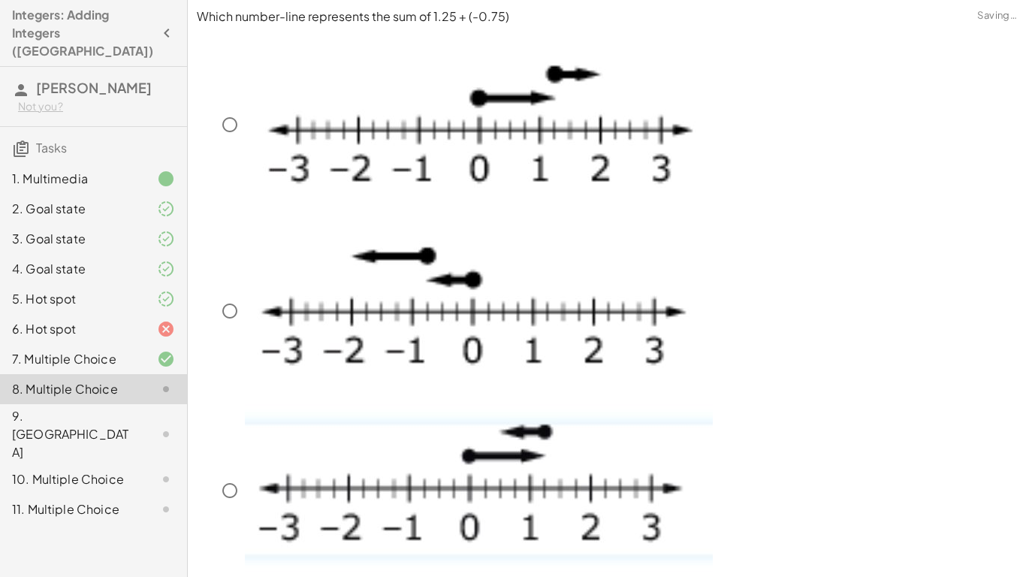
scroll to position [327, 0]
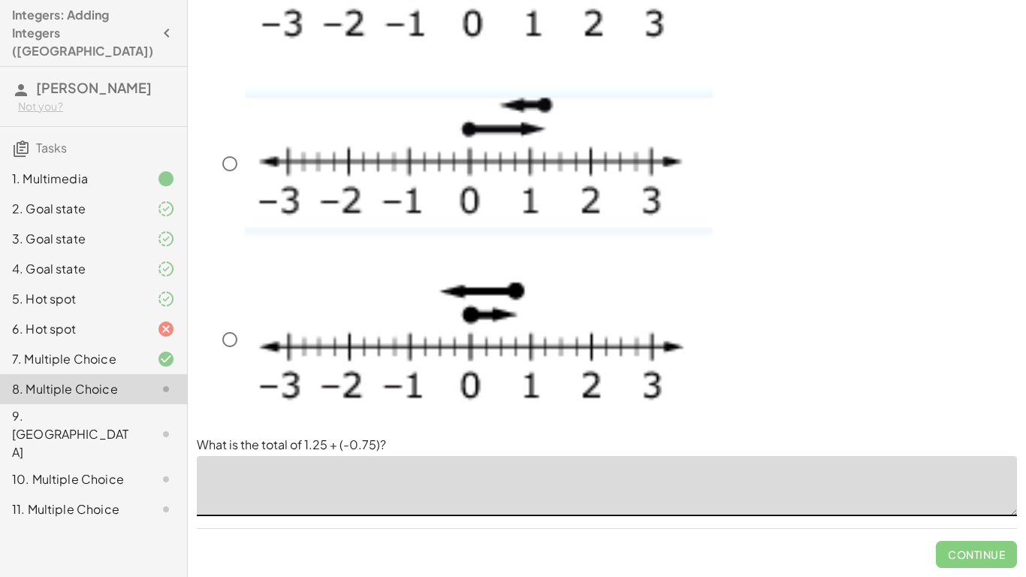
click at [378, 469] on textarea at bounding box center [607, 486] width 820 height 60
type textarea "**"
